Goal: Task Accomplishment & Management: Use online tool/utility

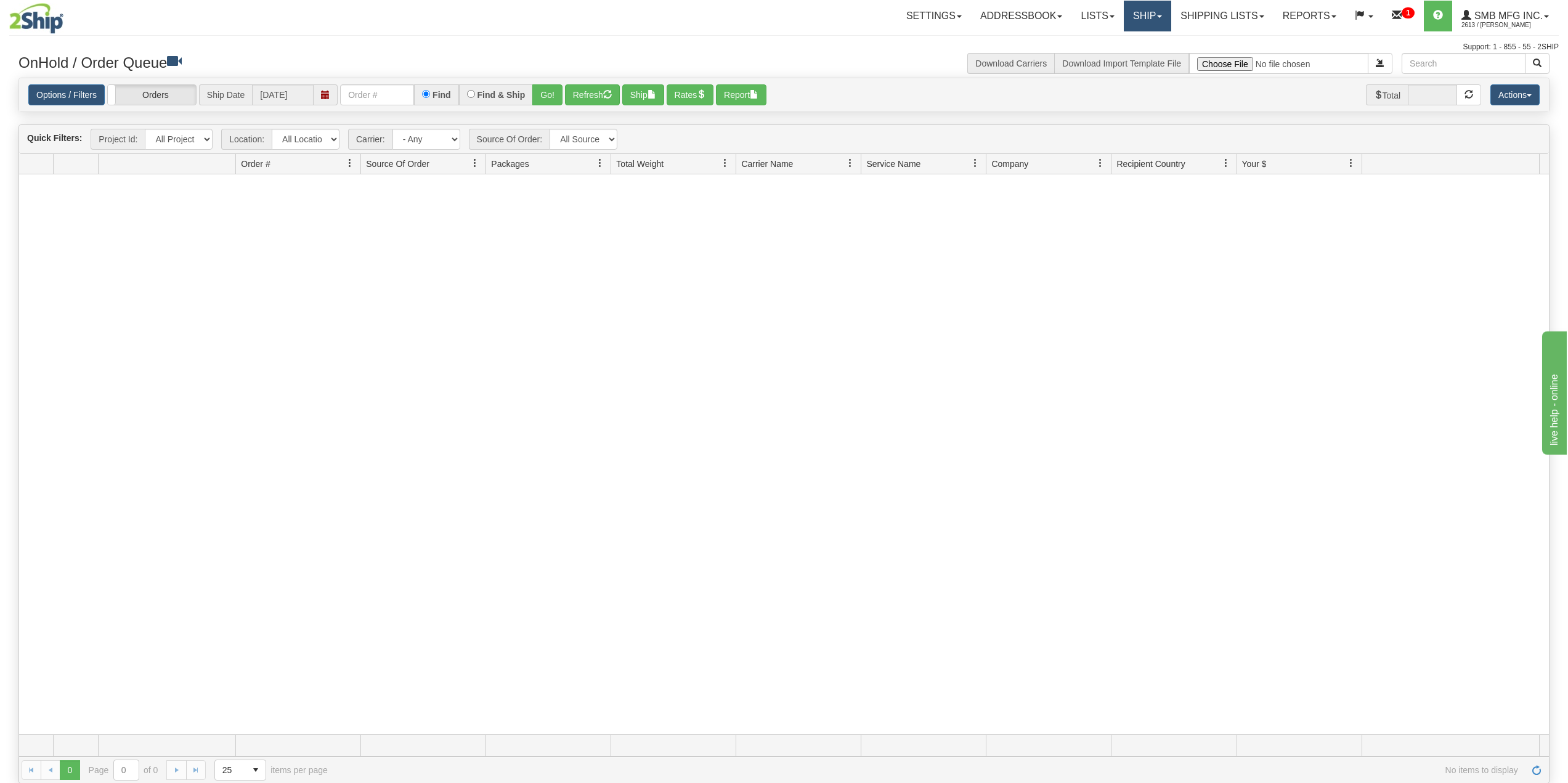
click at [1155, 14] on link "Ship" at bounding box center [1147, 16] width 47 height 30
click at [1130, 43] on link "Ship Screen" at bounding box center [1114, 42] width 112 height 16
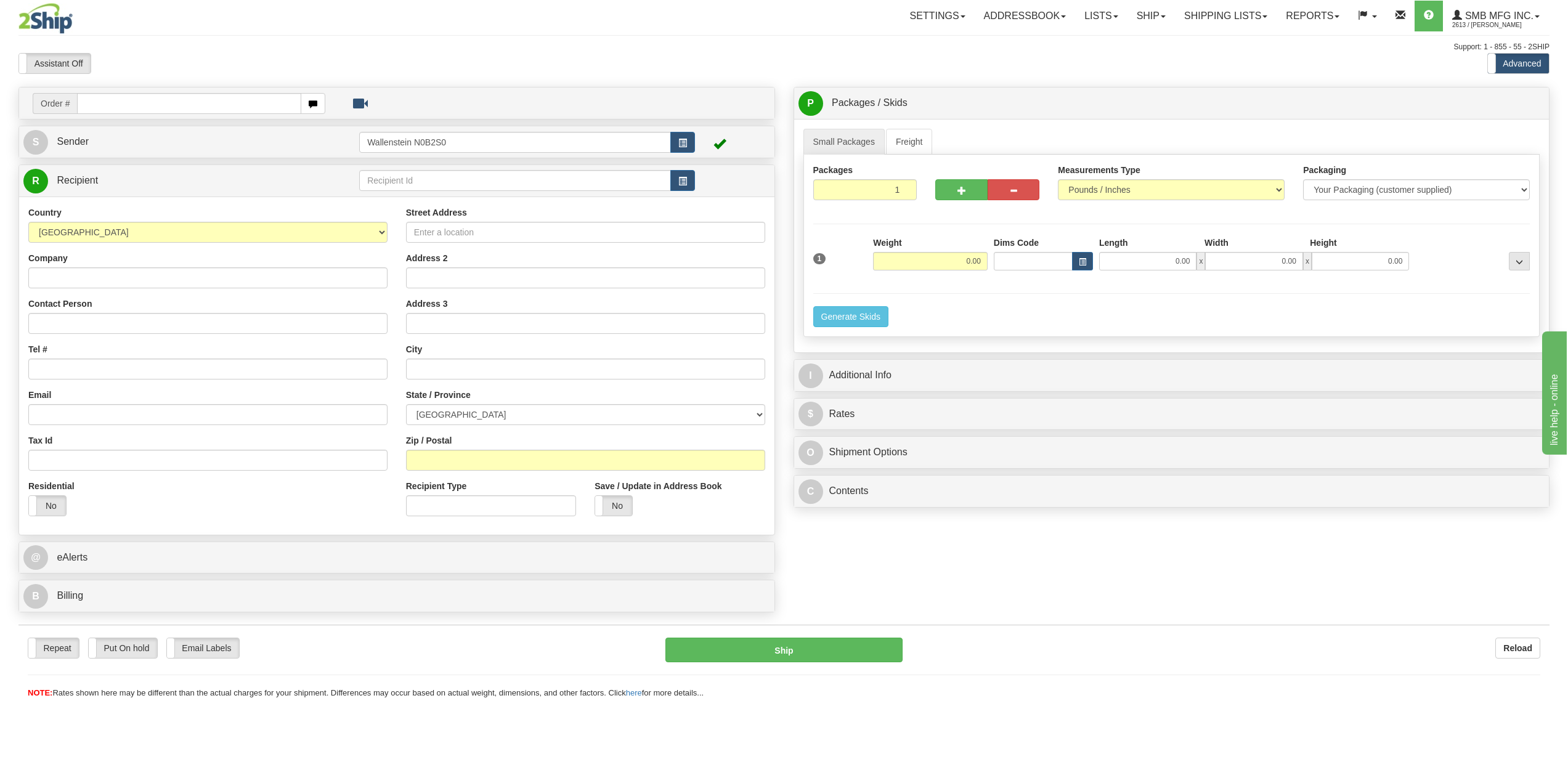
click at [1525, 70] on label "Advanced" at bounding box center [1518, 63] width 61 height 19
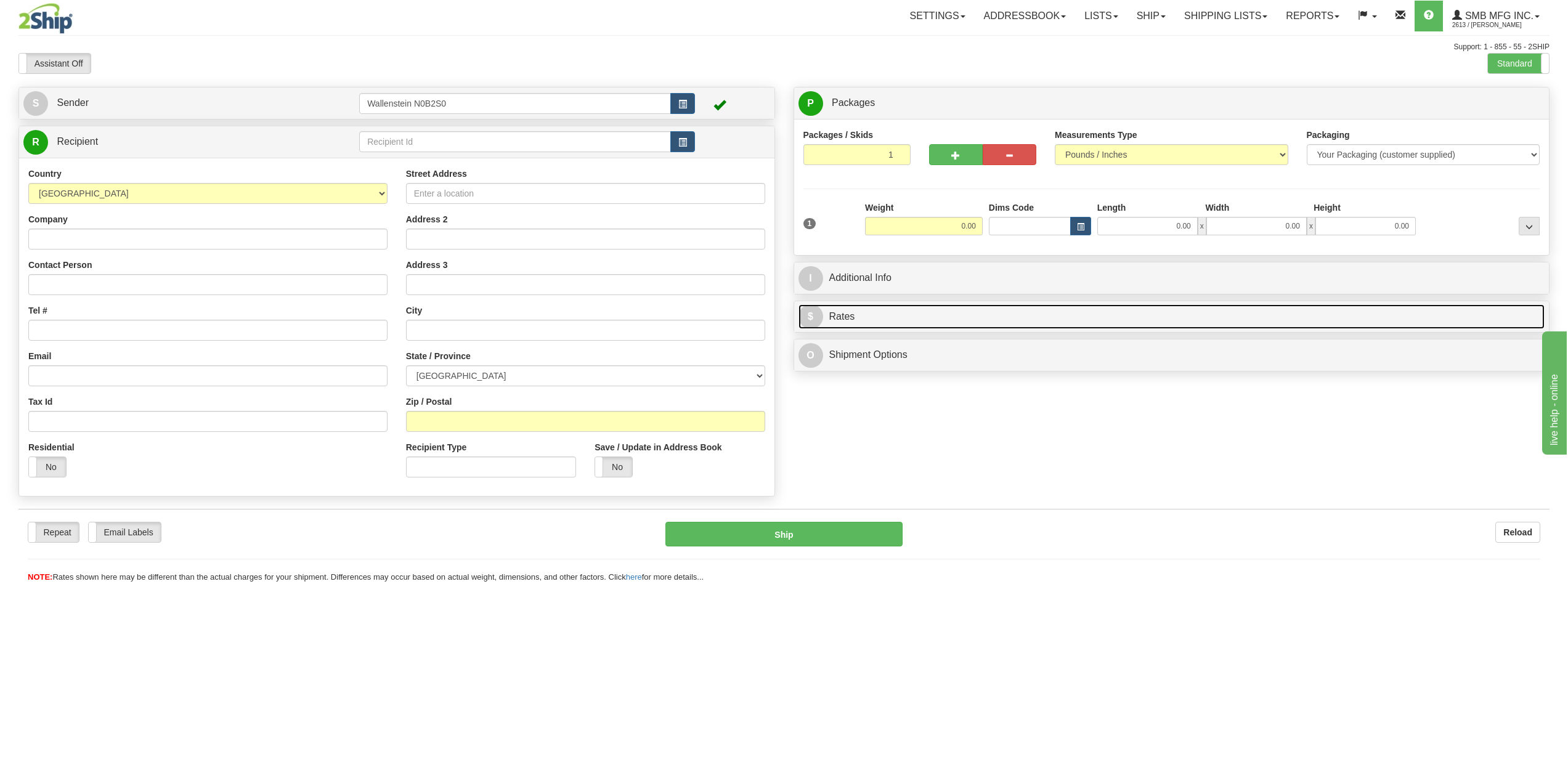
click at [876, 309] on link "$ Rates" at bounding box center [1172, 316] width 747 height 25
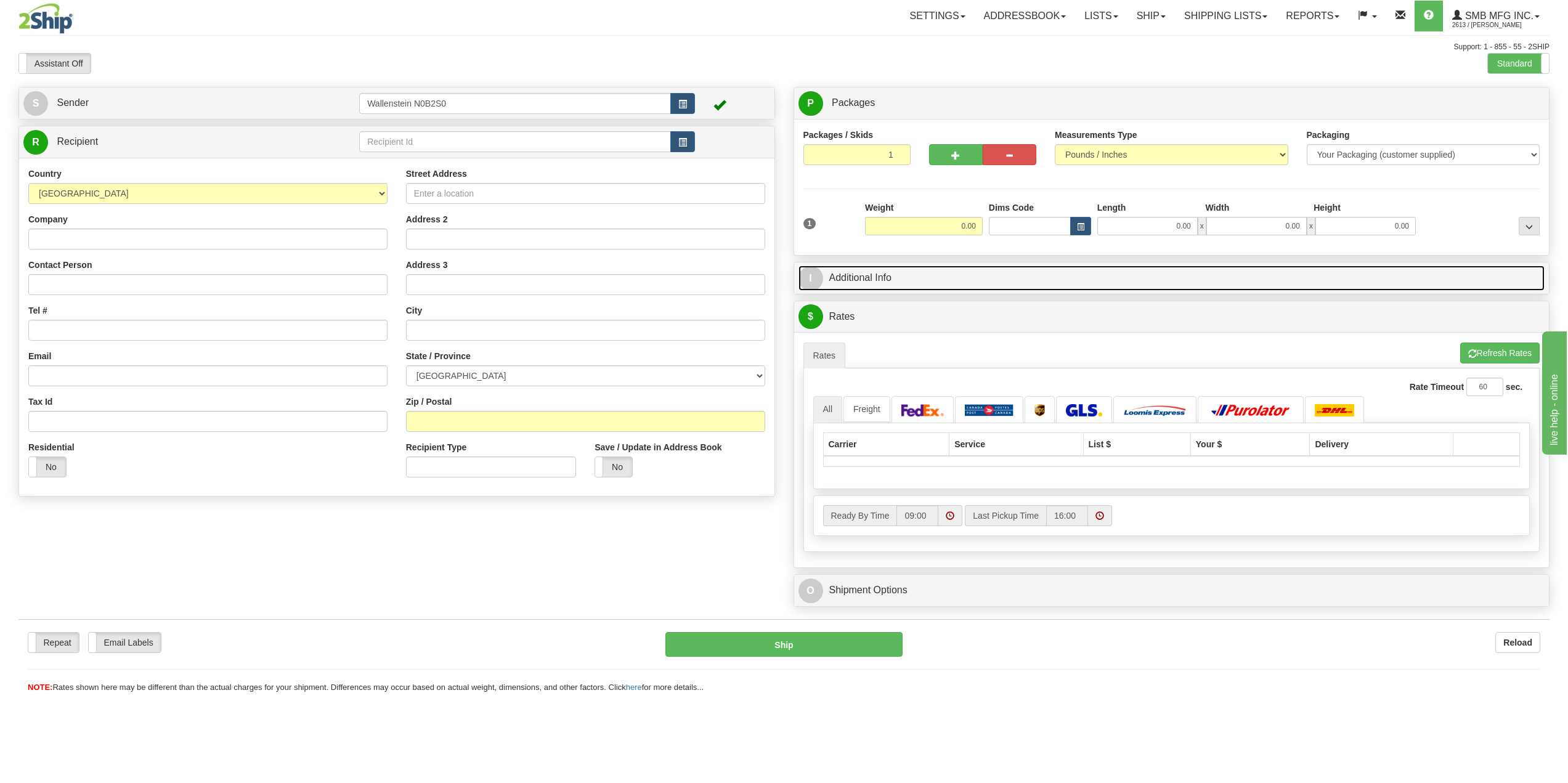
click at [890, 283] on link "I Additional Info" at bounding box center [1172, 278] width 747 height 25
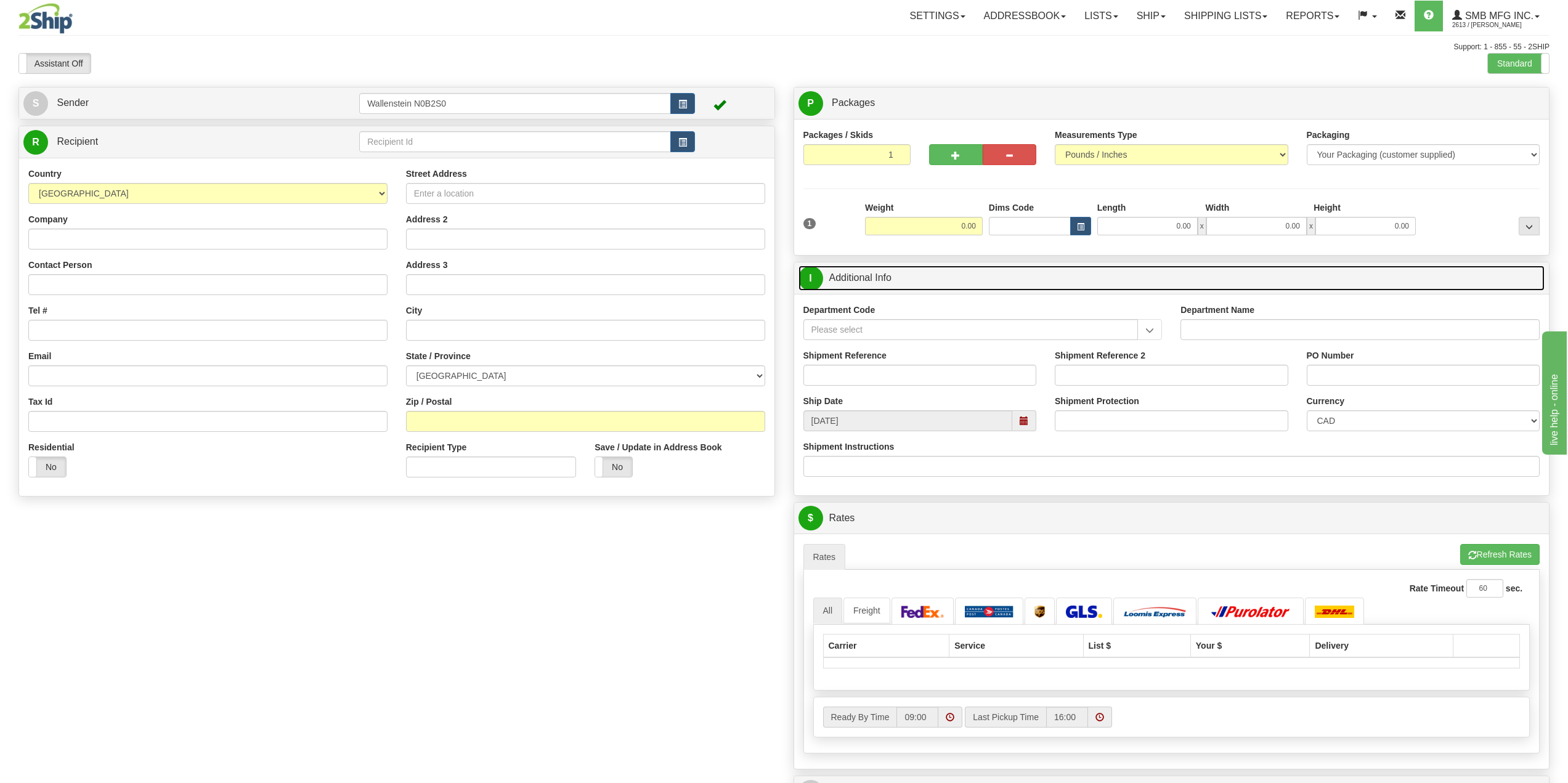
click at [890, 283] on link "I Additional Info" at bounding box center [1172, 278] width 747 height 25
